Goal: Register for event/course

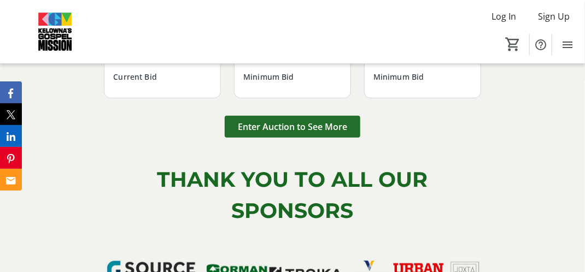
scroll to position [1586, 0]
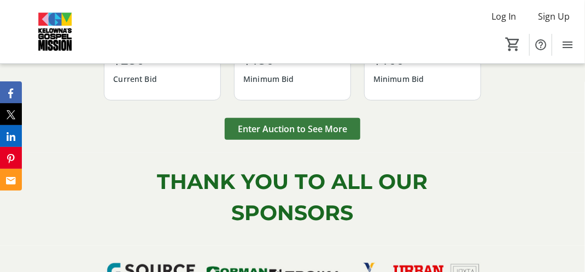
click at [299, 136] on span "Enter Auction to See More" at bounding box center [292, 128] width 109 height 13
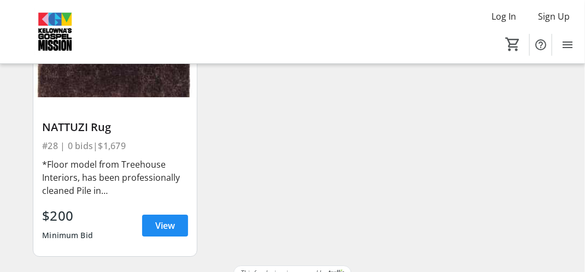
scroll to position [2616, 0]
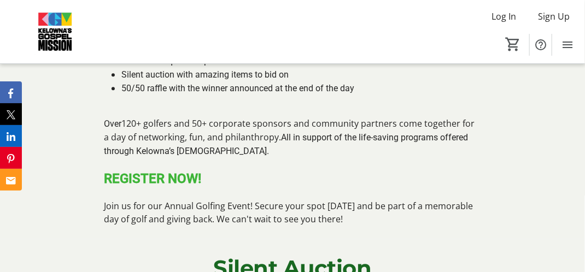
scroll to position [984, 0]
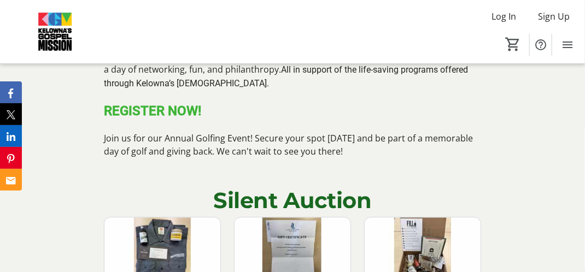
click at [153, 119] on strong "REGISTER NOW!" at bounding box center [152, 110] width 97 height 15
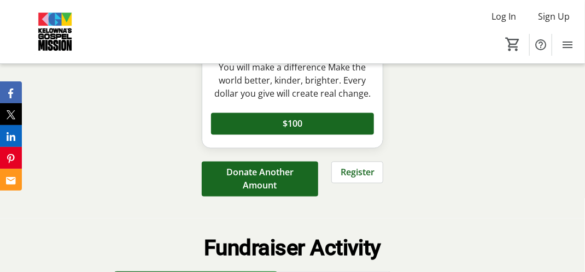
scroll to position [3561, 0]
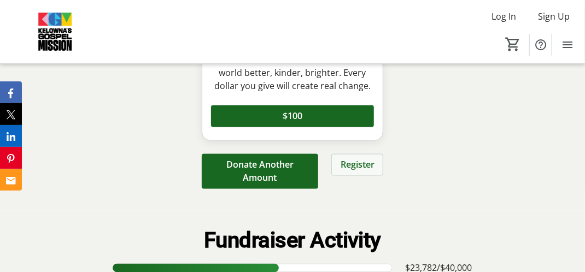
click at [369, 172] on span "Register" at bounding box center [358, 165] width 34 height 13
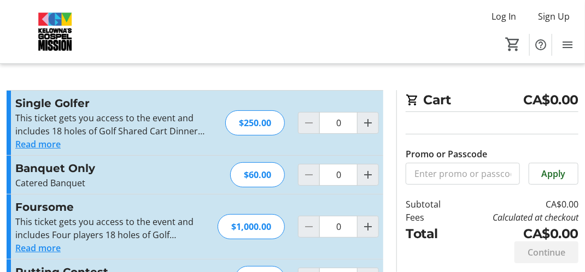
click at [49, 142] on button "Read more" at bounding box center [37, 144] width 45 height 13
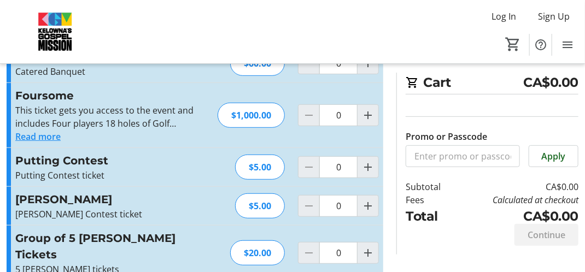
scroll to position [207, 0]
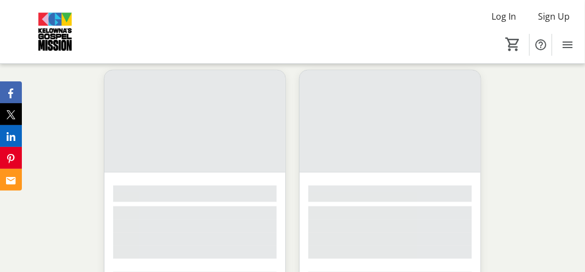
scroll to position [3561, 0]
